Goal: Task Accomplishment & Management: Complete application form

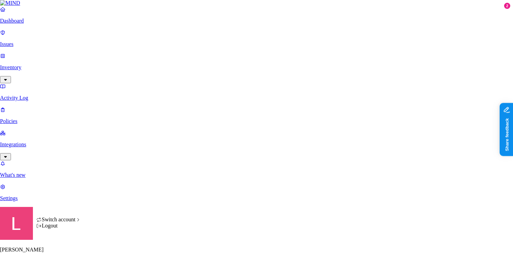
click at [67, 229] on div "Logout" at bounding box center [58, 226] width 45 height 6
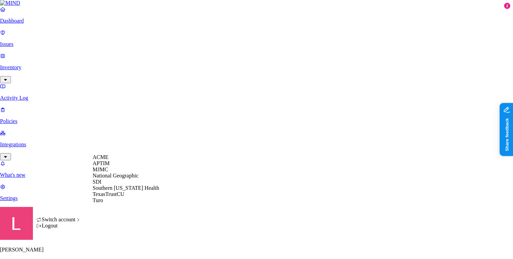
click at [114, 179] on span "National Geographic" at bounding box center [116, 176] width 46 height 6
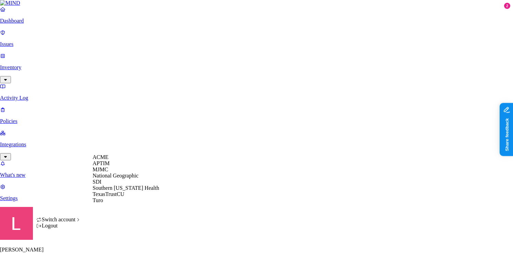
click at [114, 167] on div "APTIM" at bounding box center [126, 163] width 66 height 6
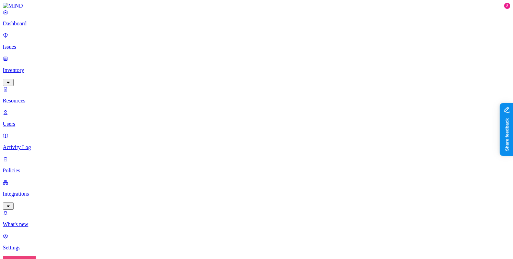
click at [42, 27] on link "Dashboard" at bounding box center [256, 18] width 507 height 18
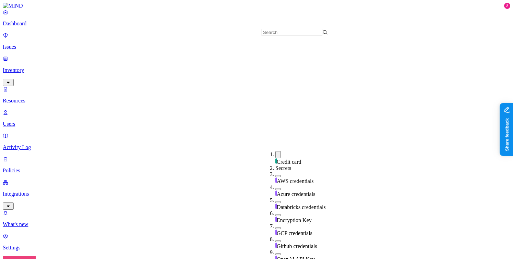
scroll to position [90, 0]
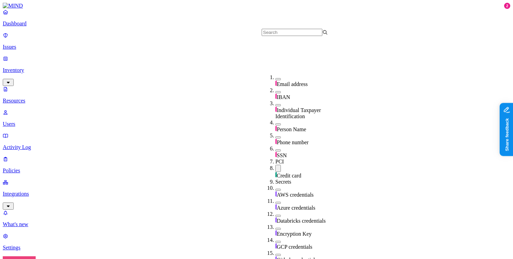
click at [275, 165] on button "button" at bounding box center [277, 168] width 5 height 7
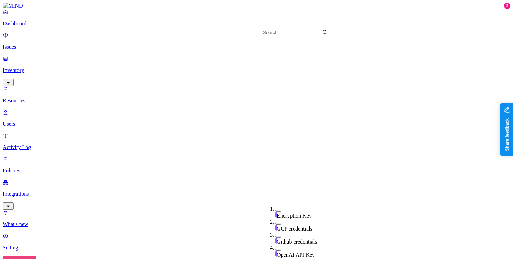
scroll to position [250, 0]
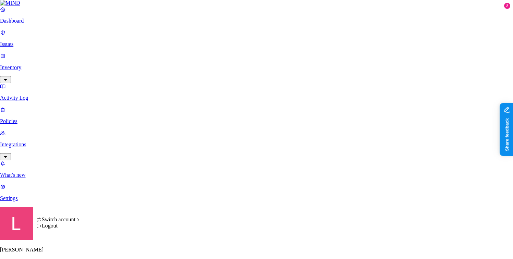
click at [70, 229] on div "Logout" at bounding box center [58, 226] width 45 height 6
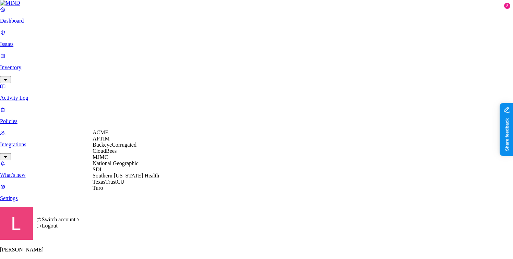
click at [125, 148] on span "BuckeyeCorrugated" at bounding box center [115, 145] width 44 height 6
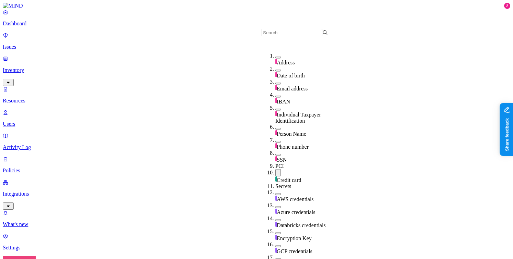
scroll to position [67, 0]
click at [275, 169] on button "button" at bounding box center [277, 172] width 5 height 7
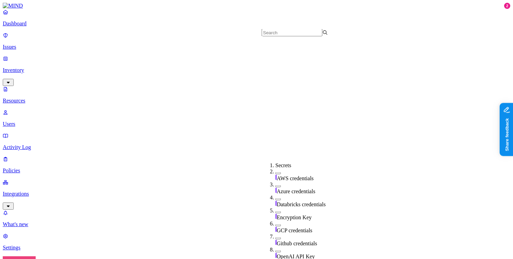
scroll to position [250, 0]
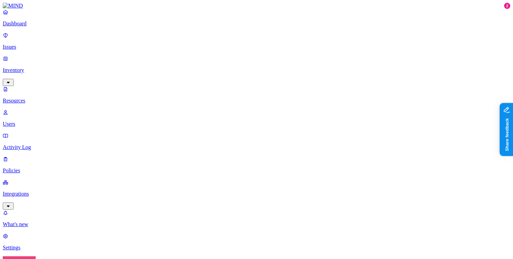
drag, startPoint x: 172, startPoint y: 39, endPoint x: 231, endPoint y: 46, distance: 59.7
click at [65, 249] on html "Dashboard Issues Inventory Resources Users Activity Log Policies Integrations W…" at bounding box center [256, 235] width 513 height 470
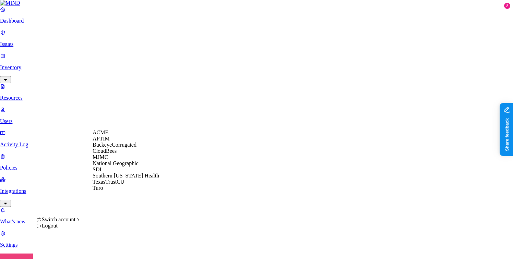
click at [118, 142] on div "APTIM" at bounding box center [126, 139] width 66 height 6
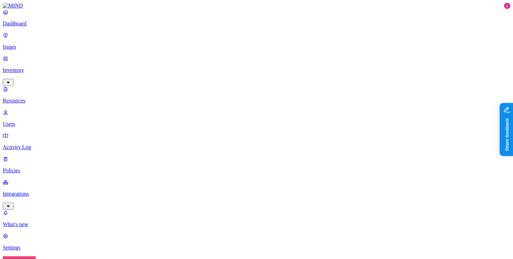
click at [48, 36] on div "Dashboard Issues Inventory Resources Users Activity Log Policies Integrations" at bounding box center [256, 109] width 507 height 201
click at [44, 27] on link "Dashboard" at bounding box center [256, 18] width 507 height 18
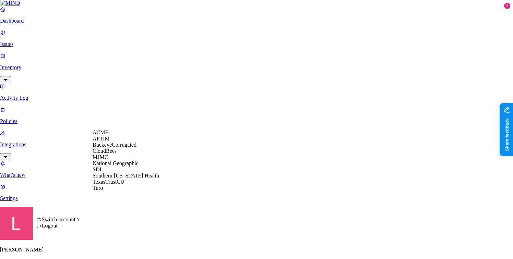
click at [121, 166] on span "National Geographic" at bounding box center [116, 163] width 46 height 6
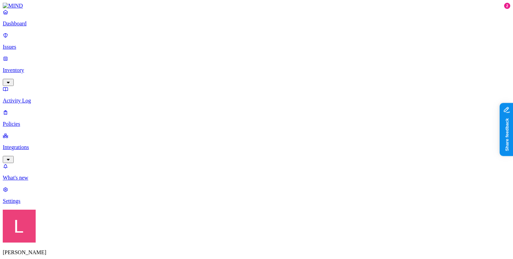
click at [44, 121] on p "Policies" at bounding box center [256, 124] width 507 height 6
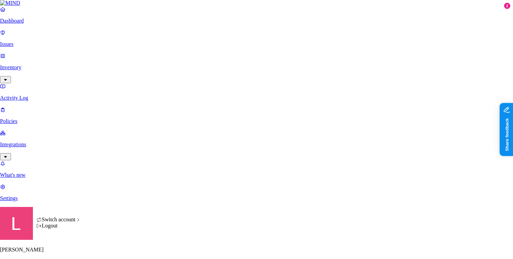
click at [67, 229] on div "Logout" at bounding box center [58, 226] width 45 height 6
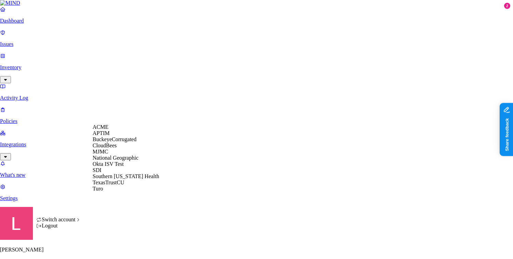
click at [127, 167] on div "Okta ISV Test" at bounding box center [126, 164] width 66 height 6
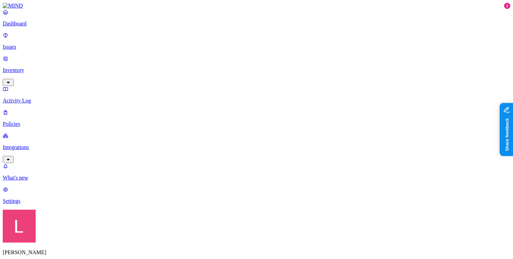
click at [33, 121] on p "Policies" at bounding box center [256, 124] width 507 height 6
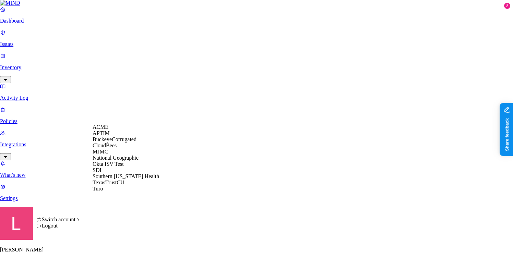
click at [108, 130] on span "ACME" at bounding box center [101, 127] width 16 height 6
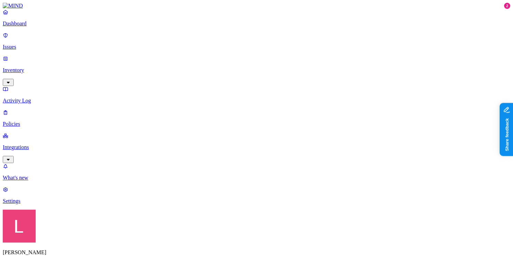
click at [227, 107] on label "Users" at bounding box center [221, 104] width 12 height 6
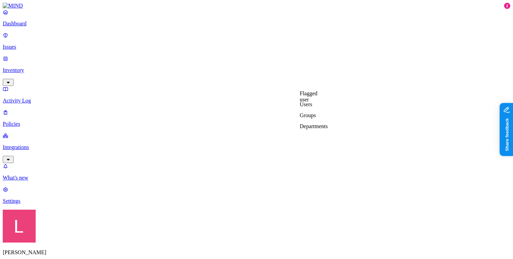
click at [315, 118] on label "Groups" at bounding box center [308, 115] width 16 height 6
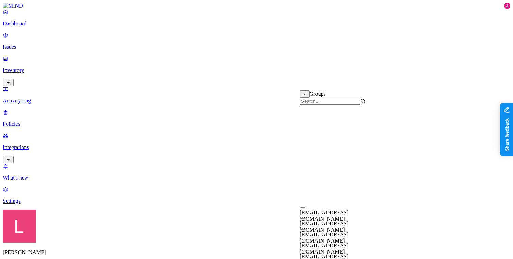
scroll to position [0, 0]
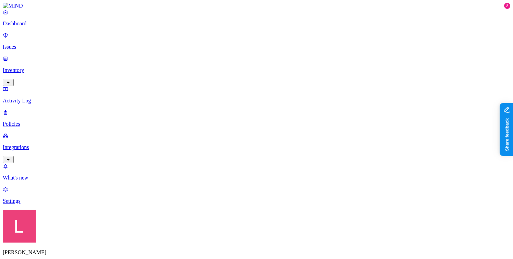
click at [324, 129] on label "Departments" at bounding box center [314, 126] width 28 height 6
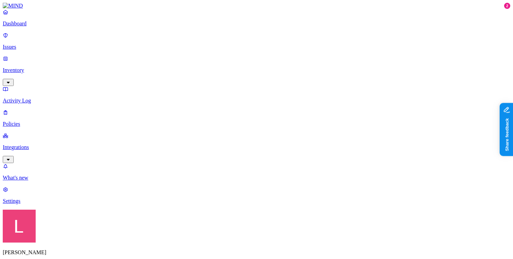
click at [312, 107] on label "Users" at bounding box center [306, 104] width 12 height 6
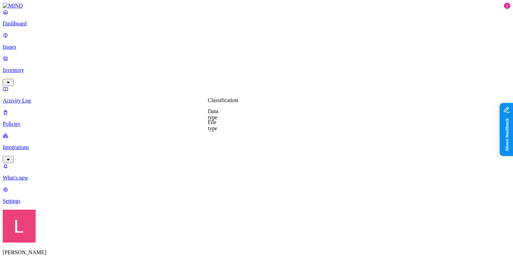
click at [235, 103] on label "Classification" at bounding box center [223, 100] width 30 height 6
click at [213, 129] on button "button" at bounding box center [210, 127] width 5 height 2
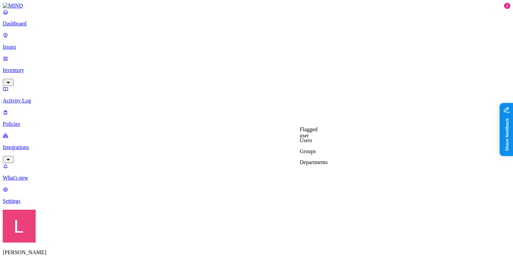
click at [316, 154] on label "Groups" at bounding box center [308, 151] width 16 height 6
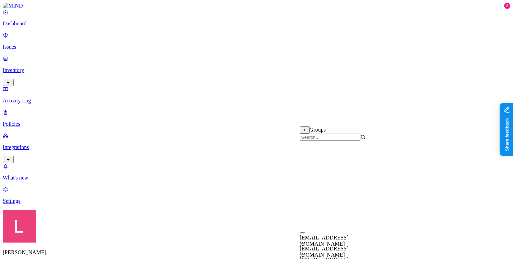
scroll to position [146, 0]
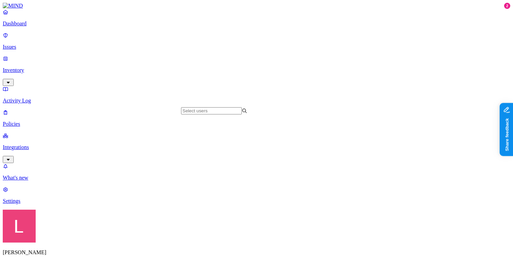
scroll to position [0, 0]
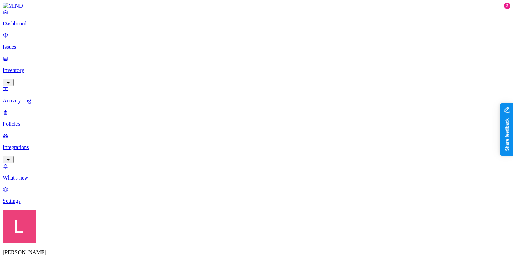
scroll to position [313, 0]
click at [312, 95] on label "Users" at bounding box center [306, 92] width 12 height 6
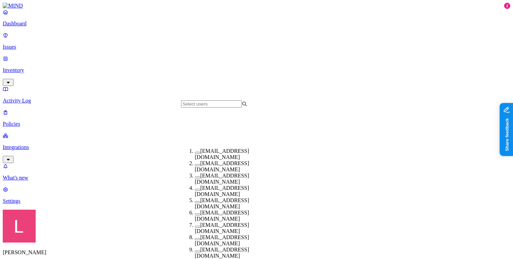
scroll to position [0, 0]
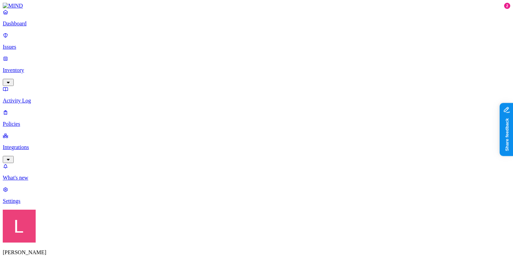
click at [312, 95] on label "Users" at bounding box center [306, 92] width 12 height 6
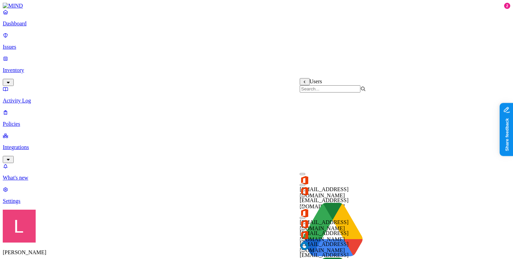
scroll to position [307, 0]
